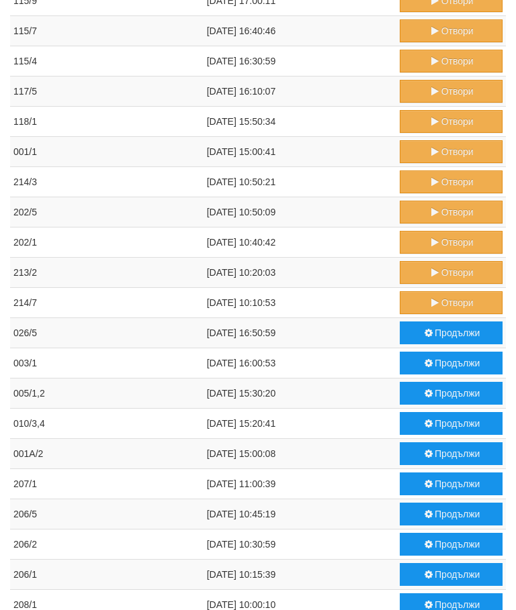
scroll to position [572, 0]
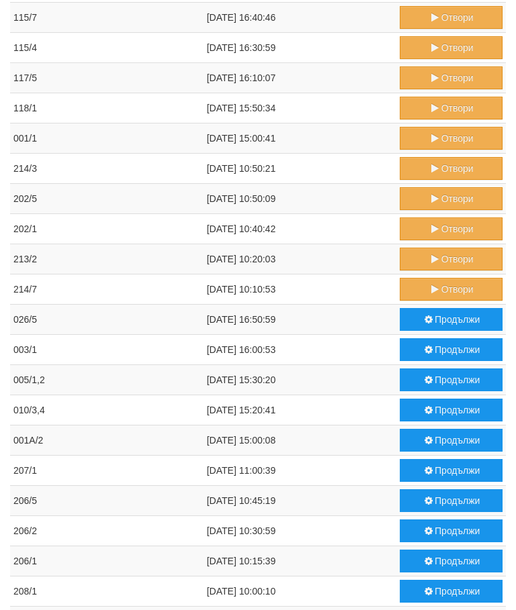
click at [447, 319] on button "Продължи" at bounding box center [450, 319] width 103 height 23
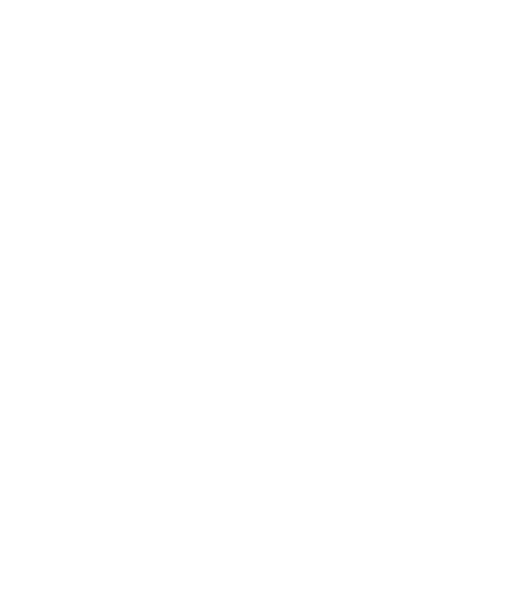
scroll to position [622, 0]
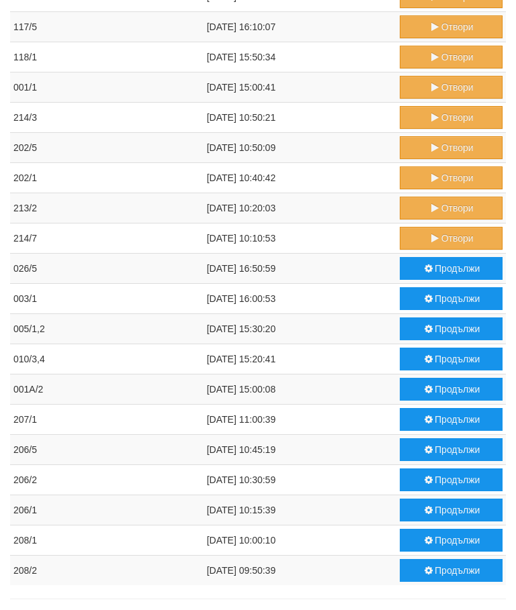
click at [440, 294] on button "Продължи" at bounding box center [450, 298] width 103 height 23
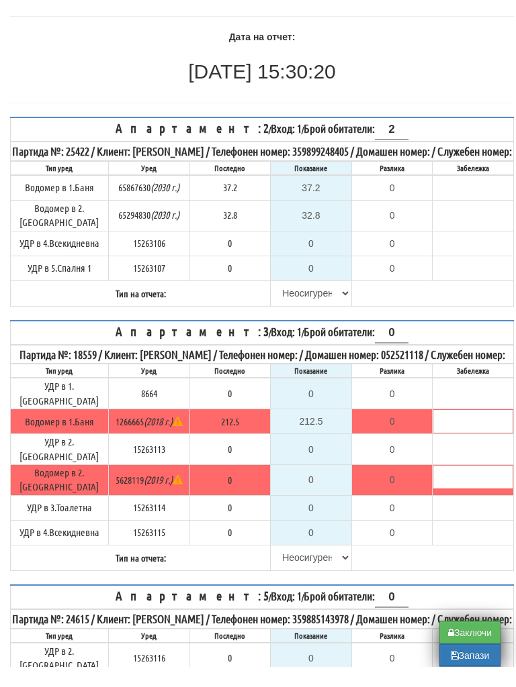
scroll to position [114, 0]
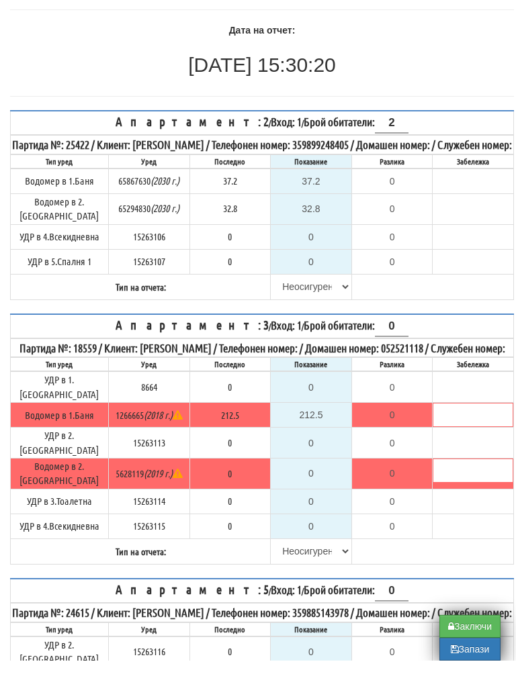
click at [463, 654] on button "Запази" at bounding box center [469, 662] width 61 height 23
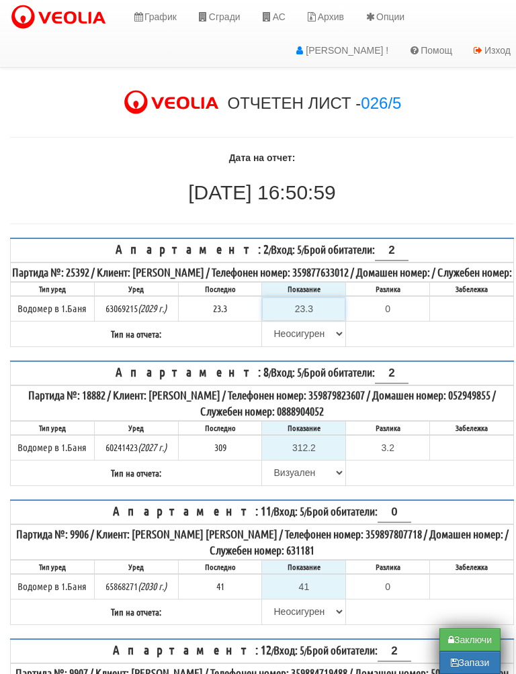
click at [316, 317] on input "23.3" at bounding box center [303, 308] width 82 height 23
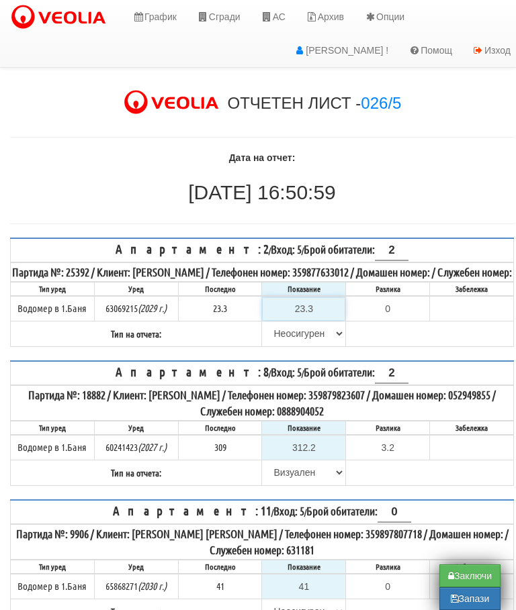
type input "2"
type input "-21.300"
type input "25"
type input "1.700"
type input "25.5"
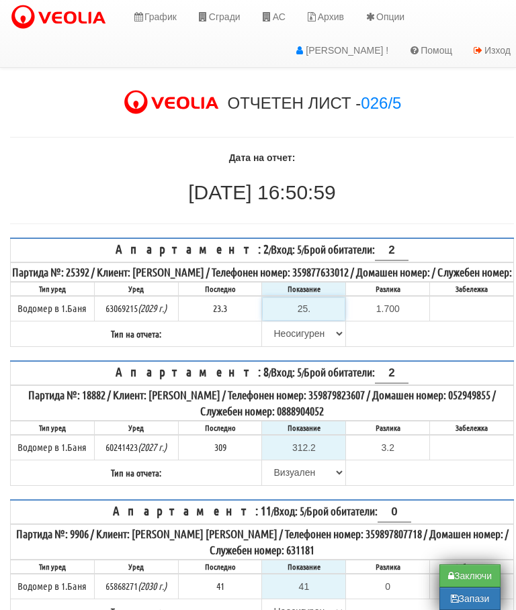
type input "2.2"
type input "25.5"
click at [291, 342] on select "[PERSON_NAME] Телефон Бележка Неосигурен достъп Самоотчет Служебно Дистанционен" at bounding box center [303, 333] width 82 height 23
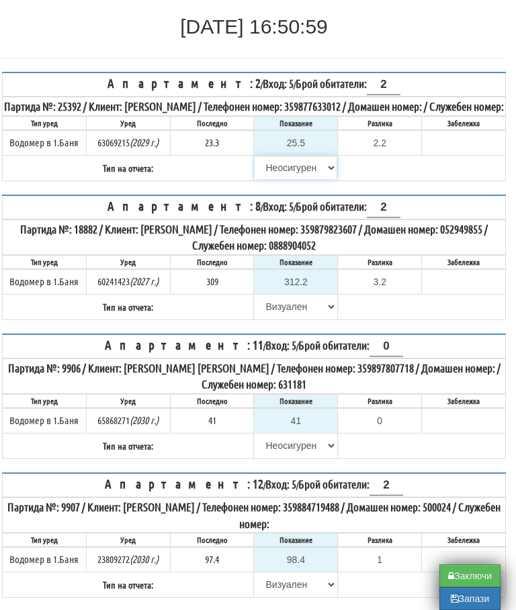
select select "89c75930-9bfd-e511-80be-8d5a1dced85a"
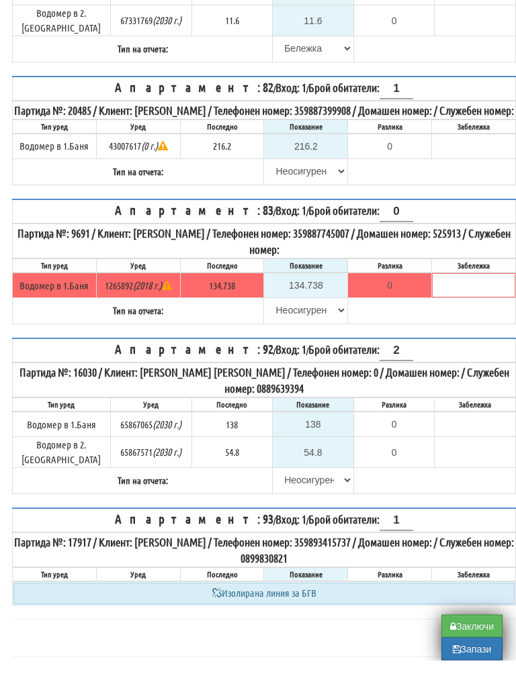
scroll to position [3845, 0]
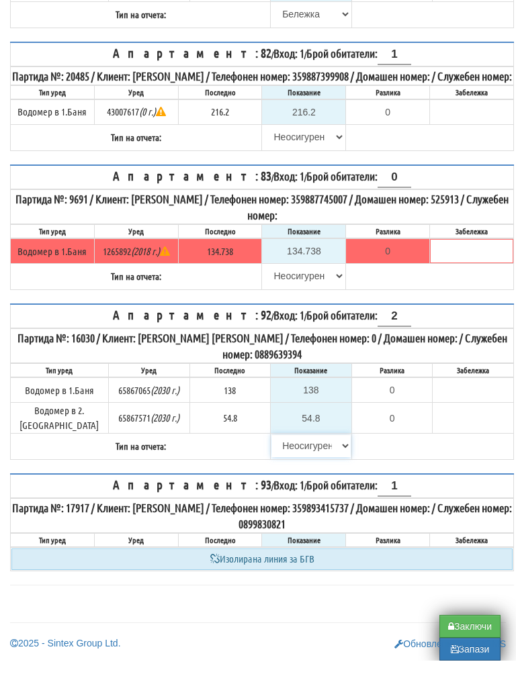
click at [289, 449] on select "[PERSON_NAME] Телефон Бележка Неосигурен достъп Самоотчет Служебно Дистанционен" at bounding box center [310, 459] width 79 height 23
select select "89c75930-9bfd-e511-80be-8d5a1dced85a"
click at [305, 426] on input "54.8" at bounding box center [310, 431] width 79 height 23
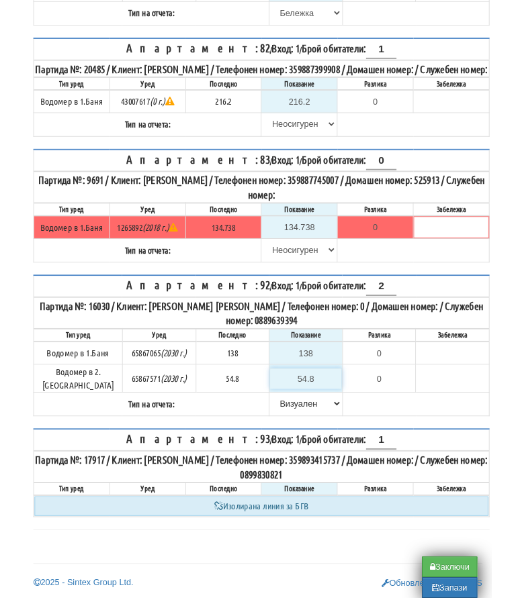
scroll to position [3855, 8]
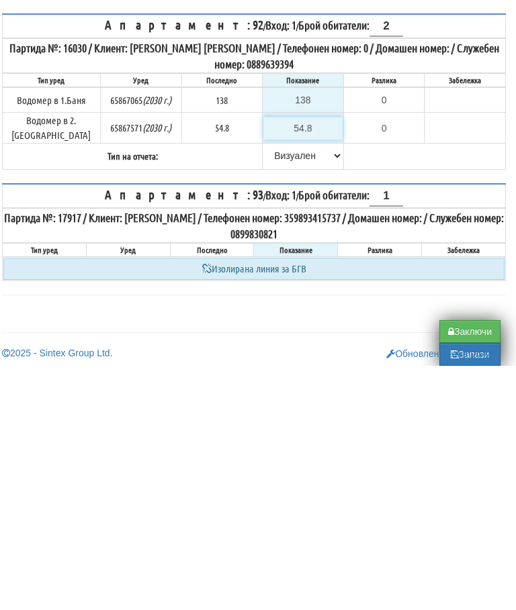
type input "5"
type input "-49.800"
type input "55"
type input "0.200"
type input "55.5"
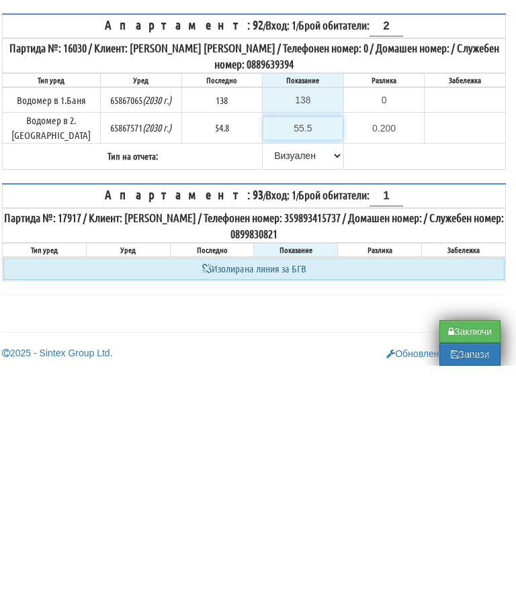
type input "0.7"
type input "55.5"
click at [309, 333] on input "138" at bounding box center [302, 344] width 79 height 23
type input "1"
type input "-137.000"
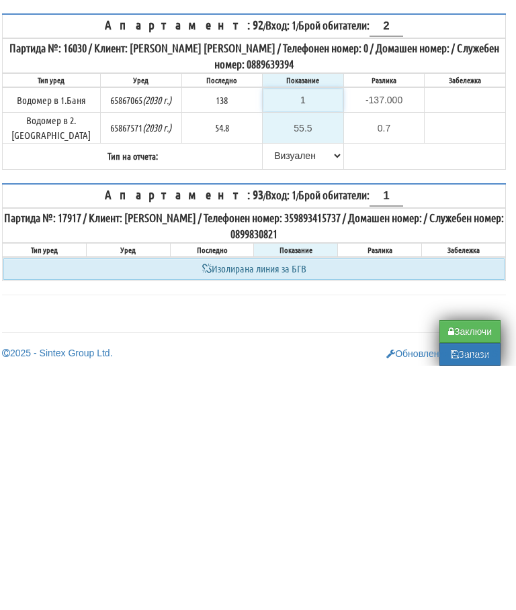
type input "14"
type input "-124.000"
type input "140"
type input "2.000"
type input "140.6"
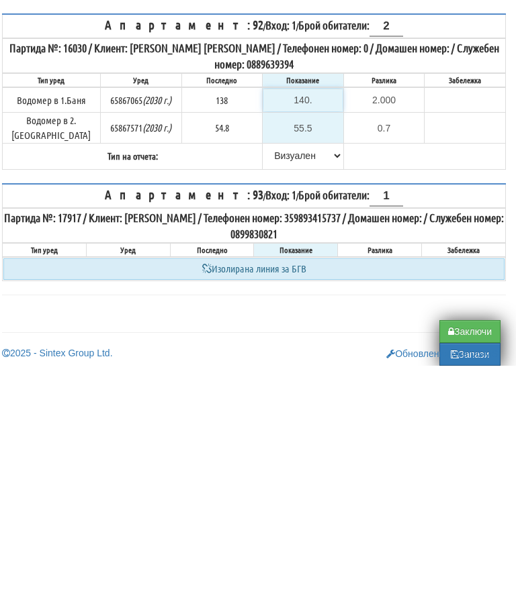
type input "2.600"
type input "140.6"
click at [378, 258] on table "Апартамент: 92 / Вход: 1 / Брой обитатели: 2 Партида №: 16030 / Клиент: [PERSON…" at bounding box center [253, 336] width 503 height 156
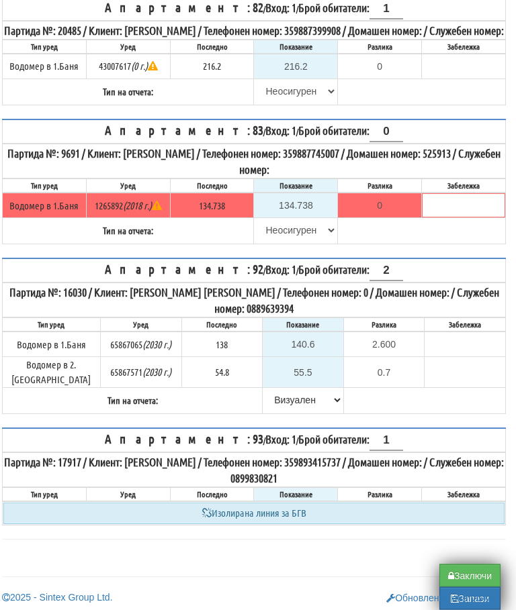
scroll to position [3833, 8]
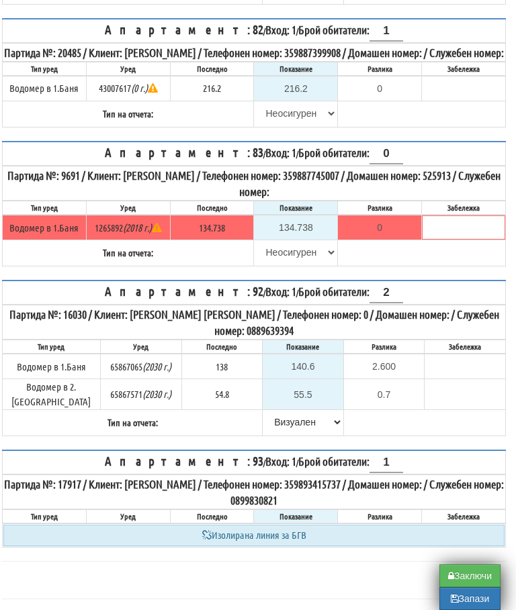
click at [466, 599] on button "Запази" at bounding box center [469, 598] width 61 height 23
